Goal: Information Seeking & Learning: Learn about a topic

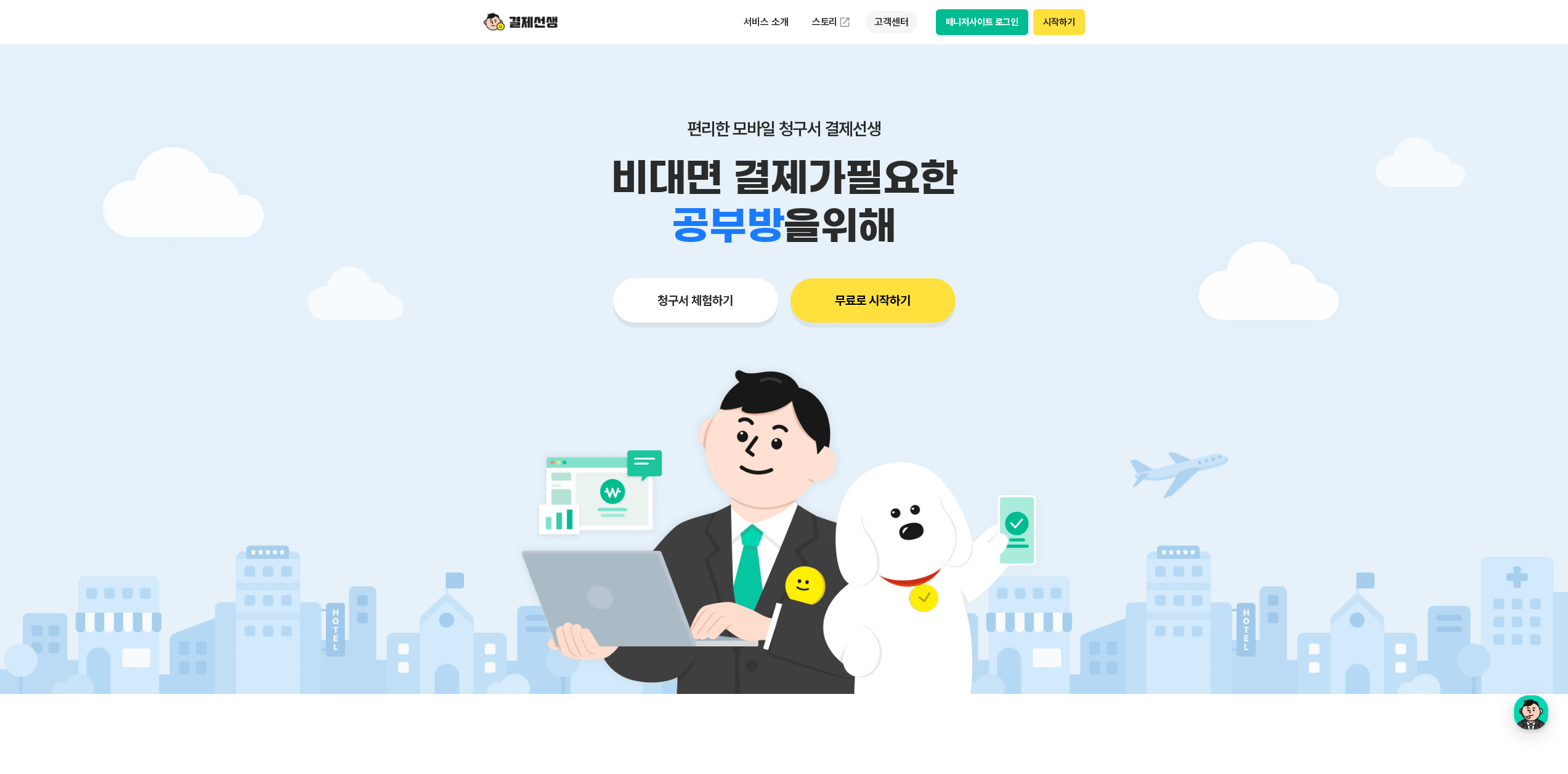
click at [891, 19] on p "고객센터" at bounding box center [891, 22] width 51 height 22
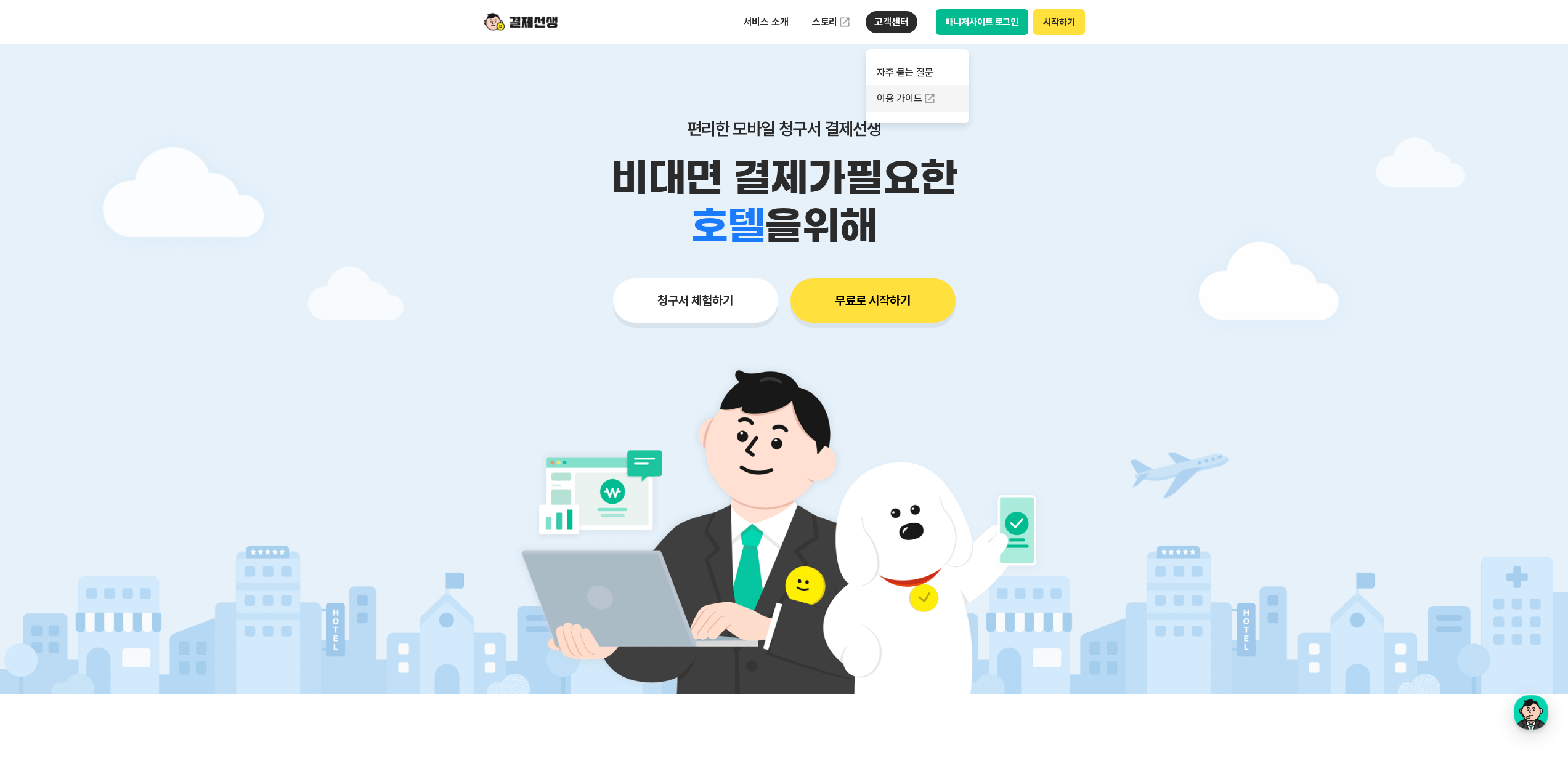
click at [892, 101] on link "이용 가이드" at bounding box center [917, 98] width 104 height 27
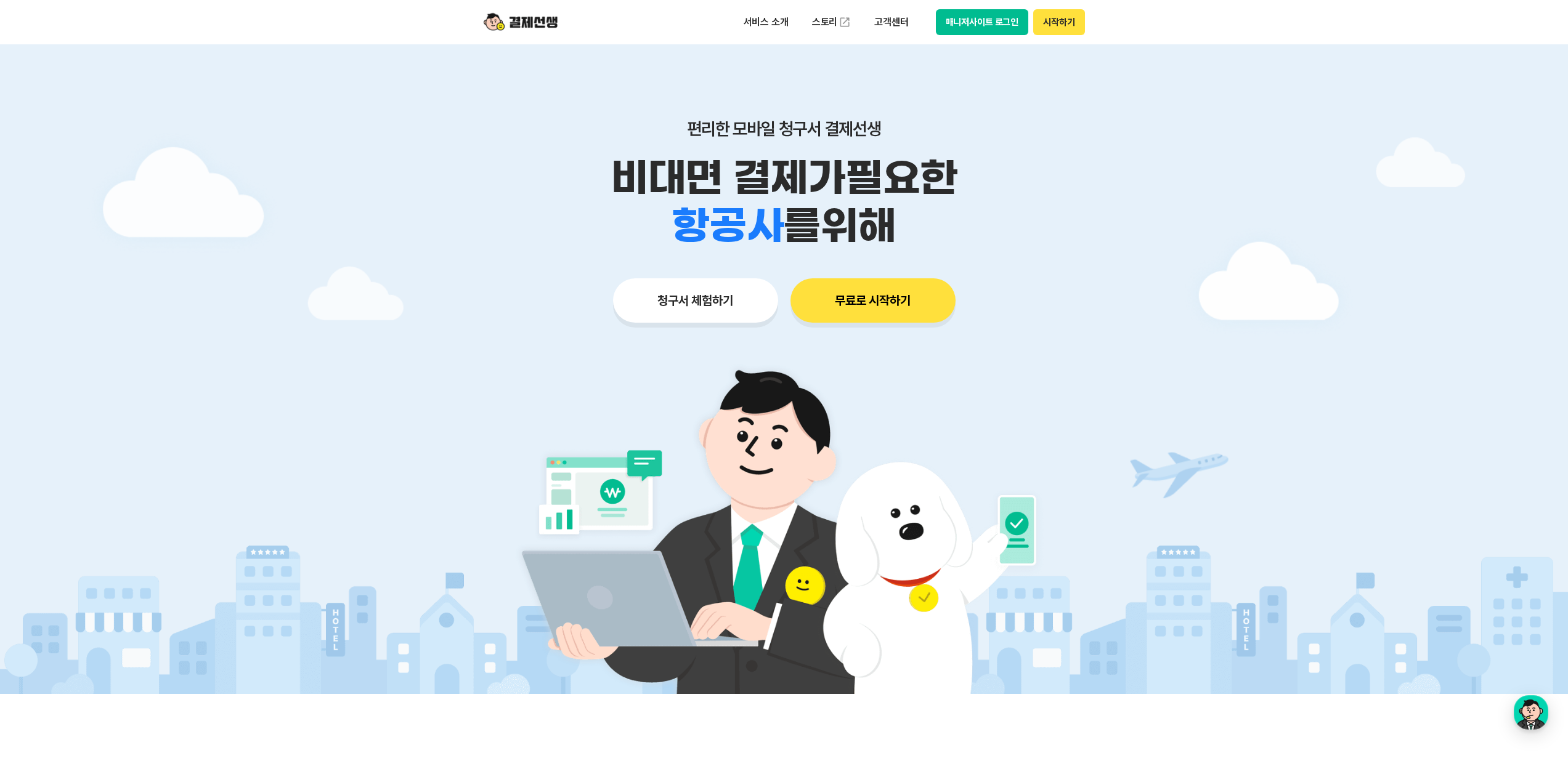
click at [497, 18] on img at bounding box center [520, 22] width 74 height 23
click at [765, 29] on p "서비스 소개" at bounding box center [767, 22] width 63 height 22
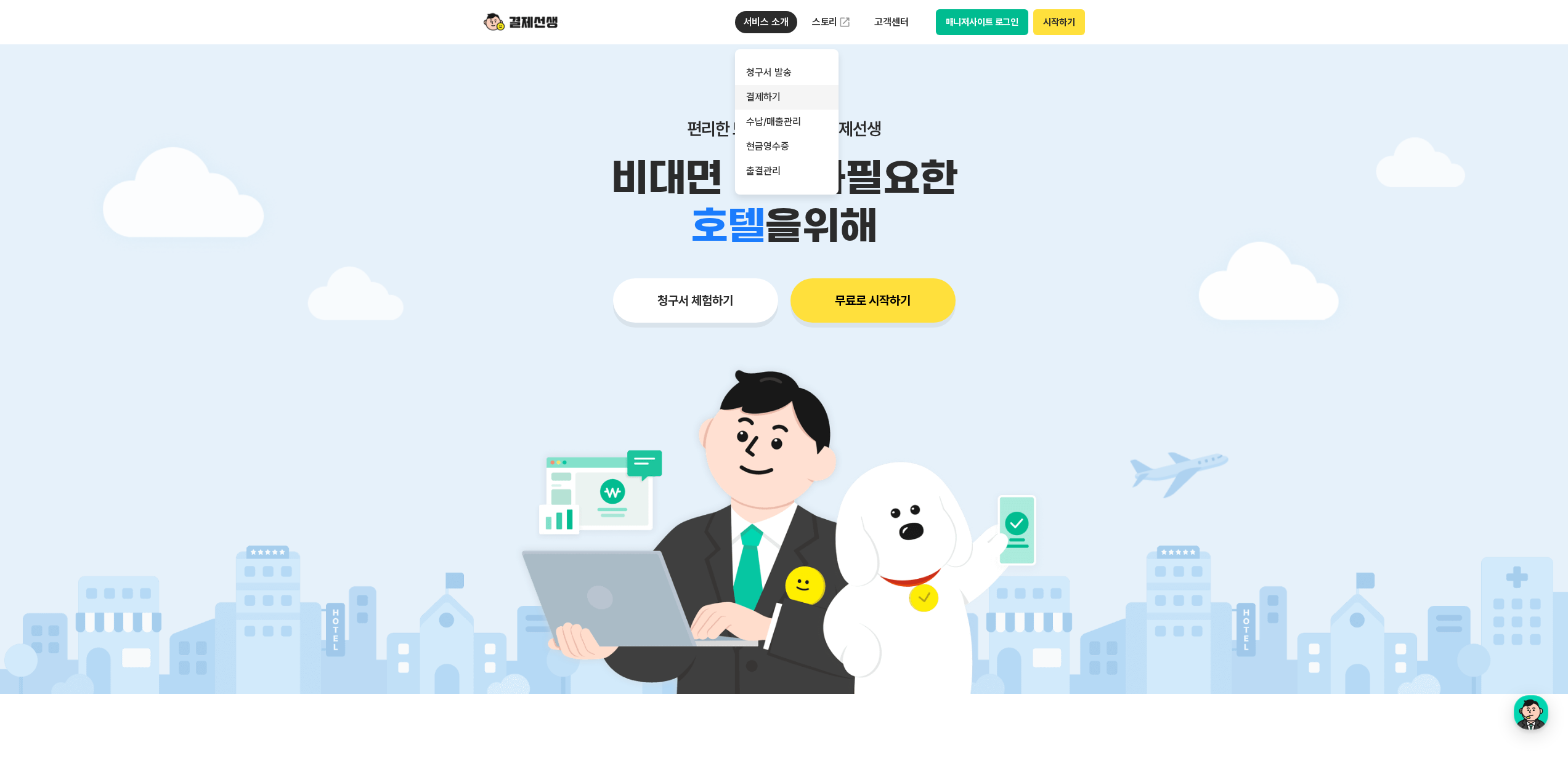
click at [765, 90] on link "결제하기" at bounding box center [787, 97] width 104 height 24
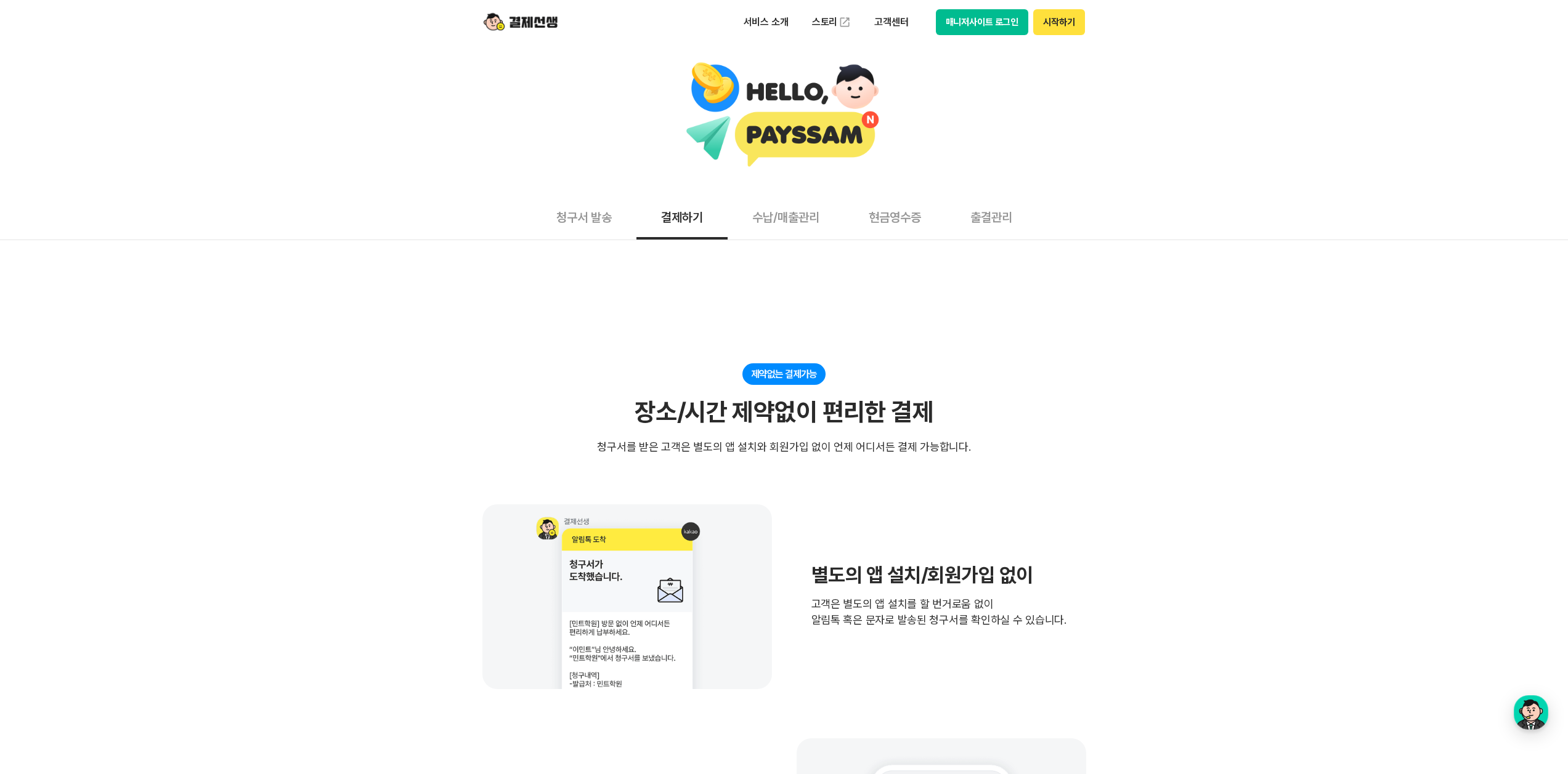
click at [791, 224] on button "수납/매출관리" at bounding box center [786, 217] width 117 height 45
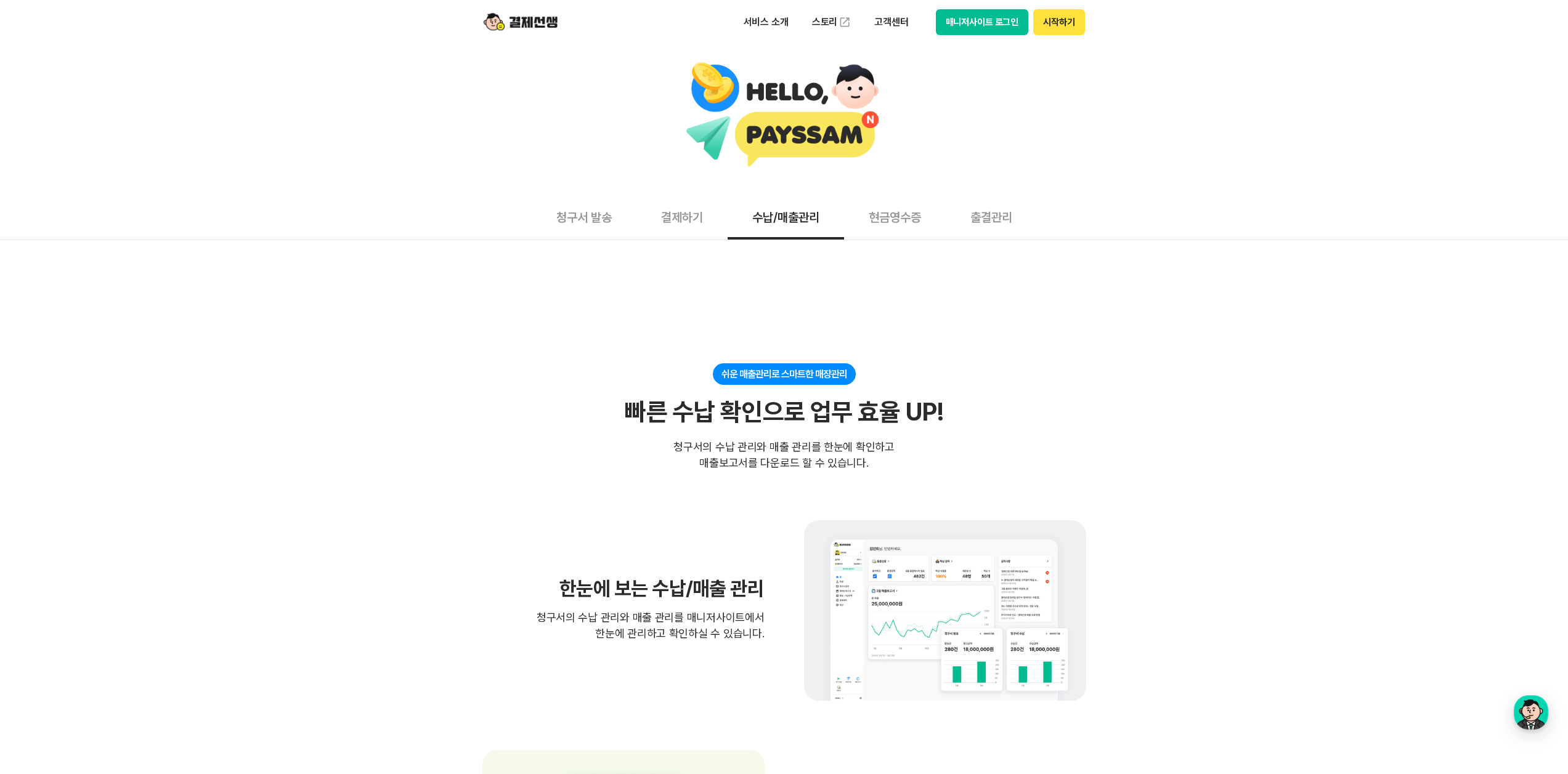
click at [872, 219] on button "현금영수증" at bounding box center [895, 217] width 102 height 45
